Goal: Task Accomplishment & Management: Manage account settings

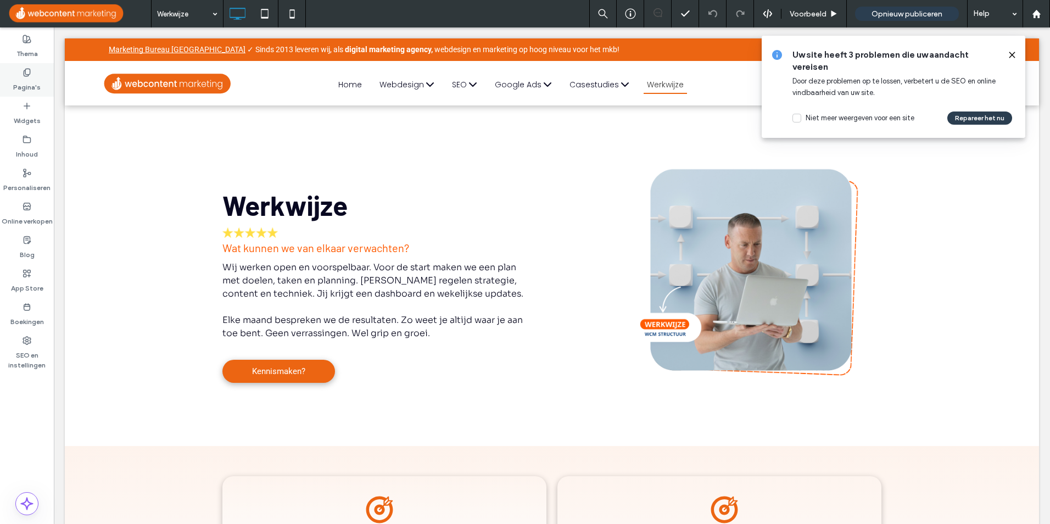
click at [37, 90] on label "Pagina's" at bounding box center [26, 84] width 27 height 15
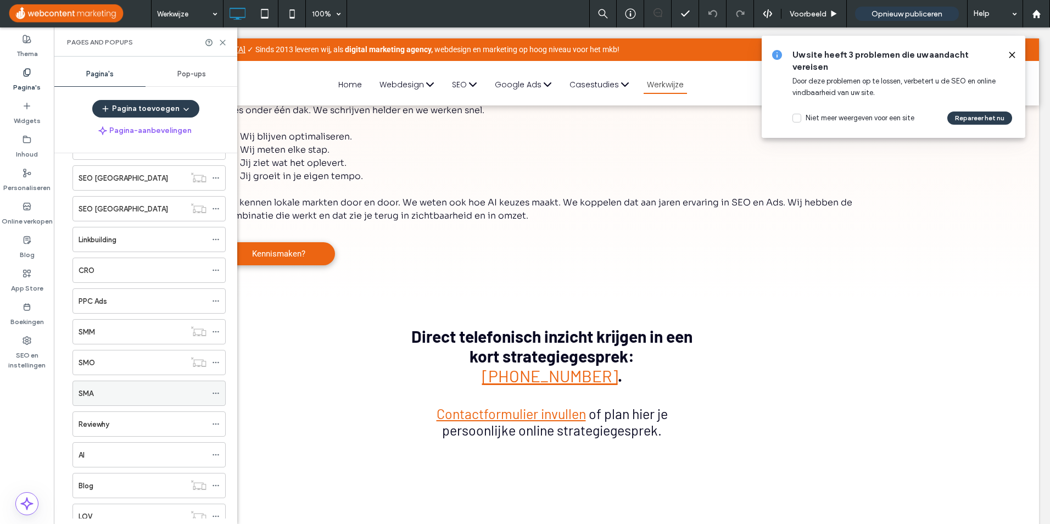
scroll to position [604, 0]
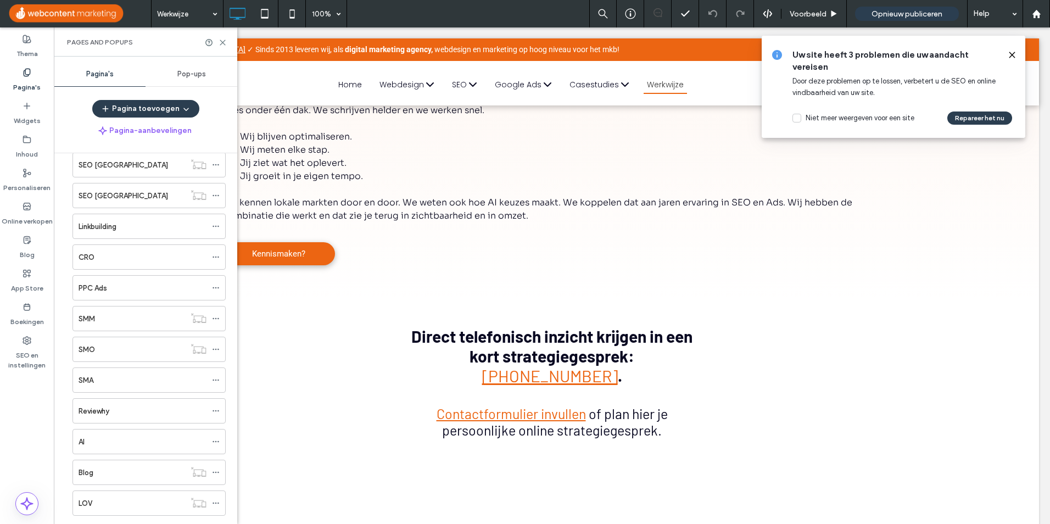
click at [140, 318] on div "SMM" at bounding box center [132, 319] width 107 height 12
click at [222, 43] on div at bounding box center [525, 262] width 1050 height 524
click at [221, 43] on icon at bounding box center [223, 42] width 8 height 8
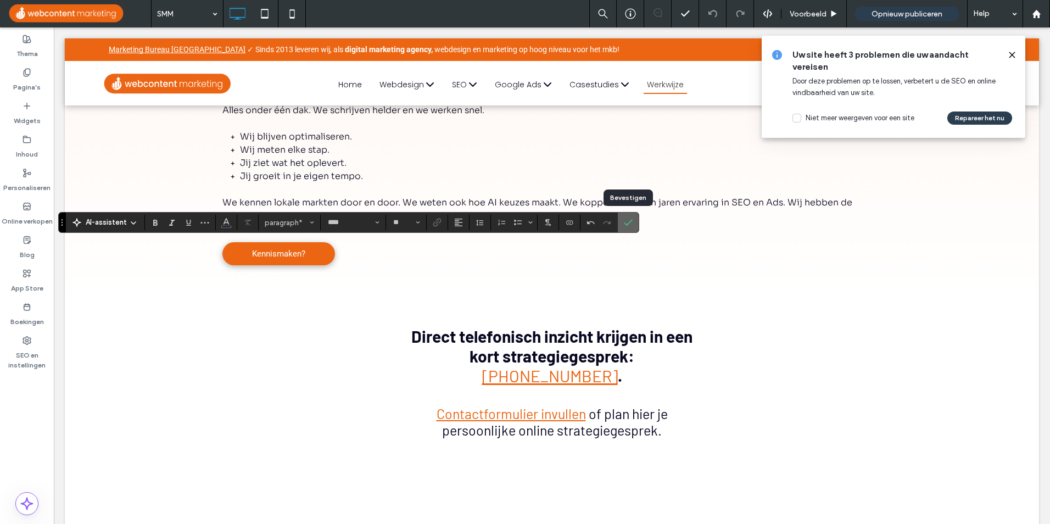
click at [624, 225] on icon "Bevestigen" at bounding box center [628, 222] width 9 height 9
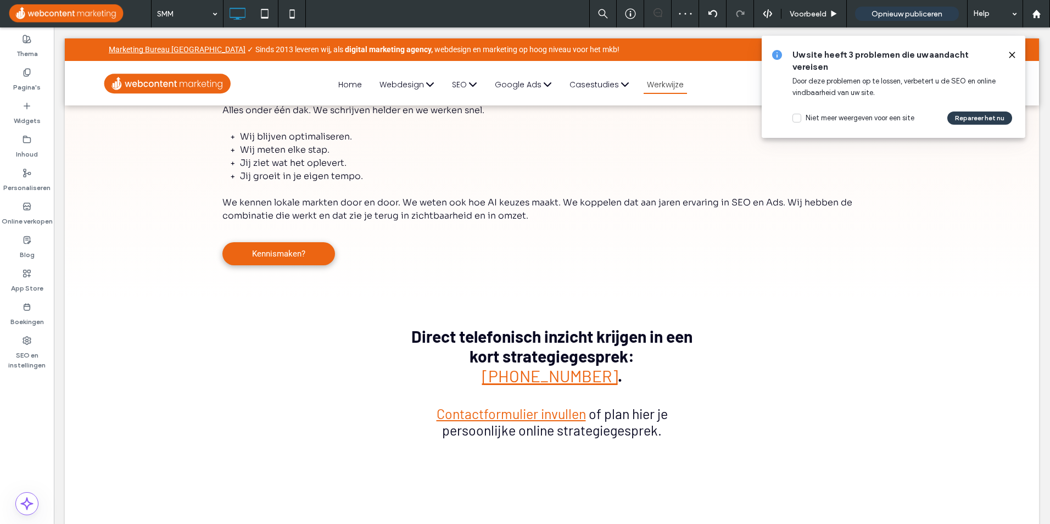
type input "****"
type input "**"
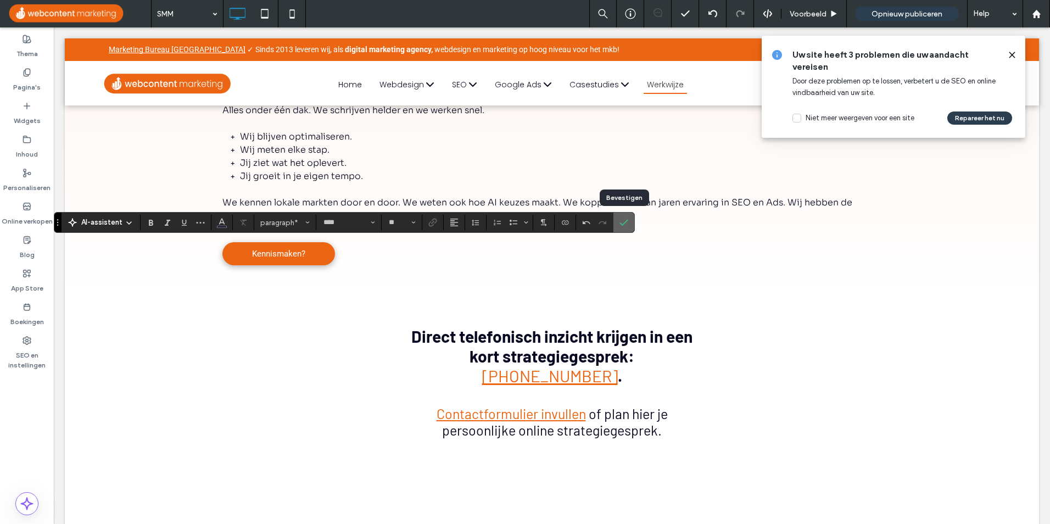
click at [626, 224] on icon "Bevestigen" at bounding box center [624, 222] width 9 height 9
click at [528, 224] on icon "Bulleted list menu" at bounding box center [526, 222] width 7 height 7
click at [611, 196] on div "✗" at bounding box center [614, 194] width 19 height 19
click at [627, 223] on icon "Bevestigen" at bounding box center [624, 222] width 9 height 9
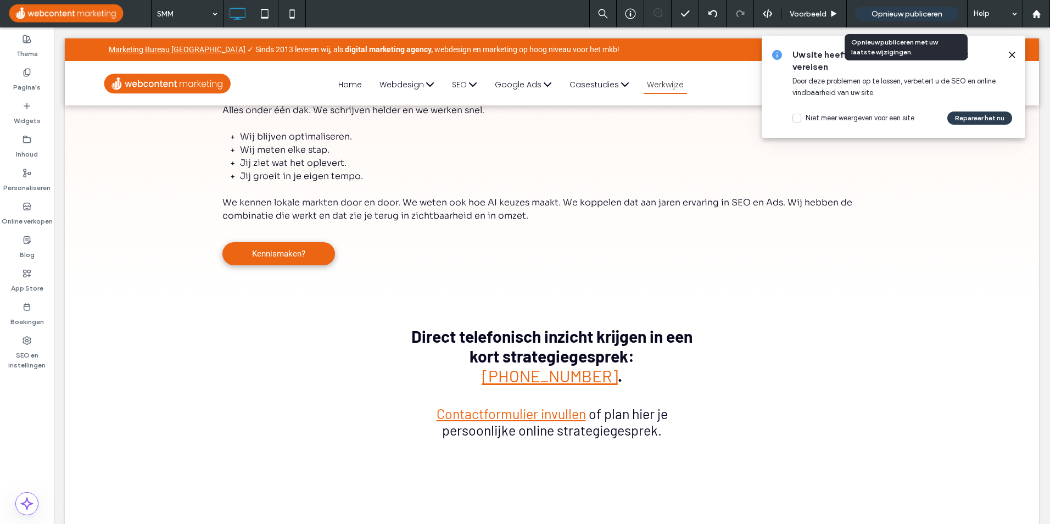
click at [901, 12] on span "Opnieuw publiceren" at bounding box center [907, 13] width 71 height 9
